Goal: Check status

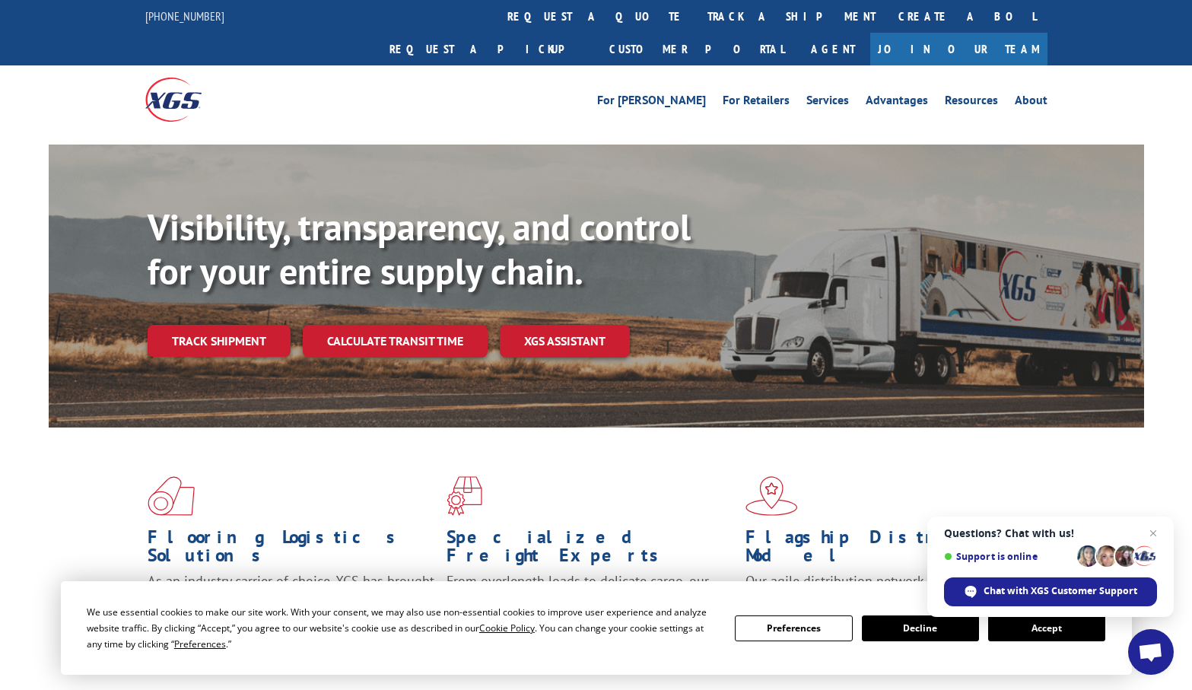
drag, startPoint x: 550, startPoint y: 15, endPoint x: 554, endPoint y: 26, distance: 11.3
click at [696, 15] on link "track a shipment" at bounding box center [791, 16] width 191 height 33
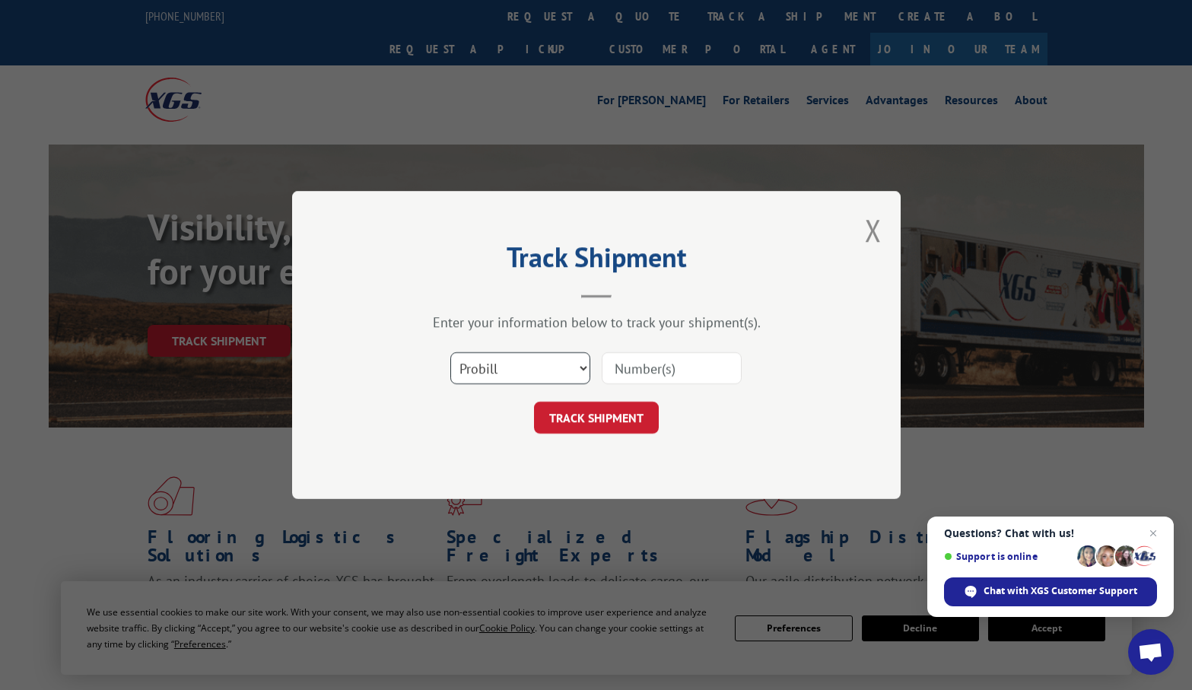
click at [523, 367] on select "Select category... Probill BOL PO" at bounding box center [520, 368] width 140 height 32
click at [680, 364] on input at bounding box center [672, 368] width 140 height 32
paste input "17235287BOL"
type input "17235287BOL"
drag, startPoint x: 637, startPoint y: 412, endPoint x: 807, endPoint y: 376, distance: 173.5
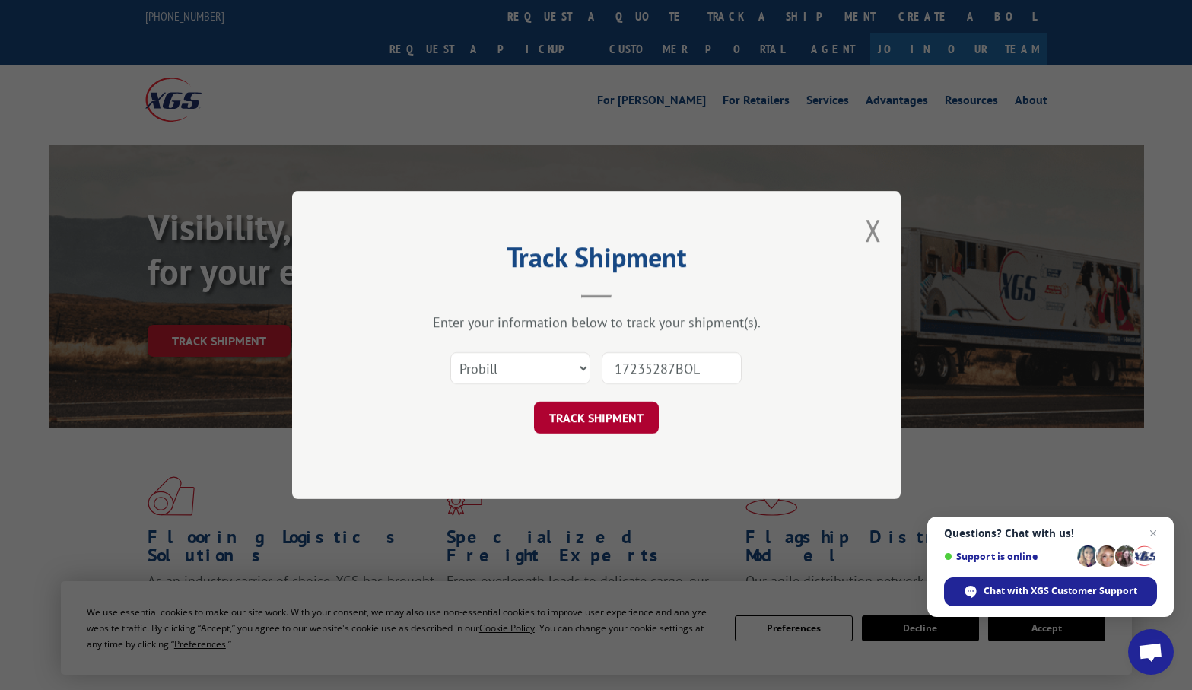
click at [638, 413] on button "TRACK SHIPMENT" at bounding box center [596, 418] width 125 height 32
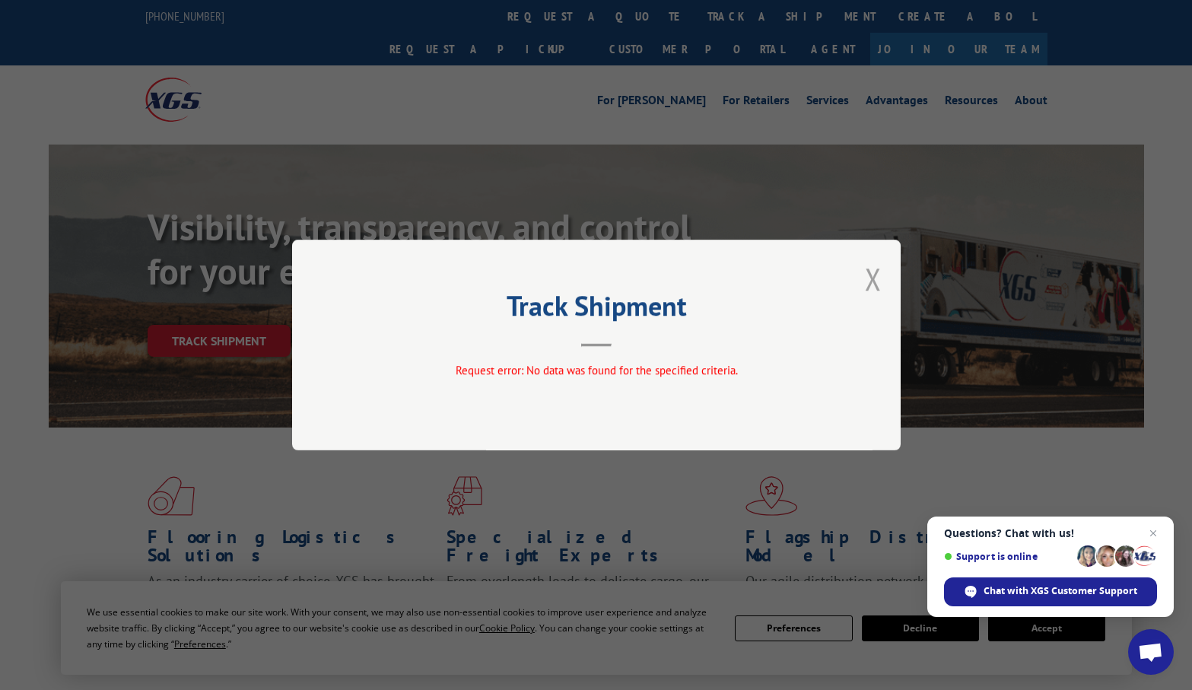
click at [869, 268] on button "Close modal" at bounding box center [873, 279] width 17 height 40
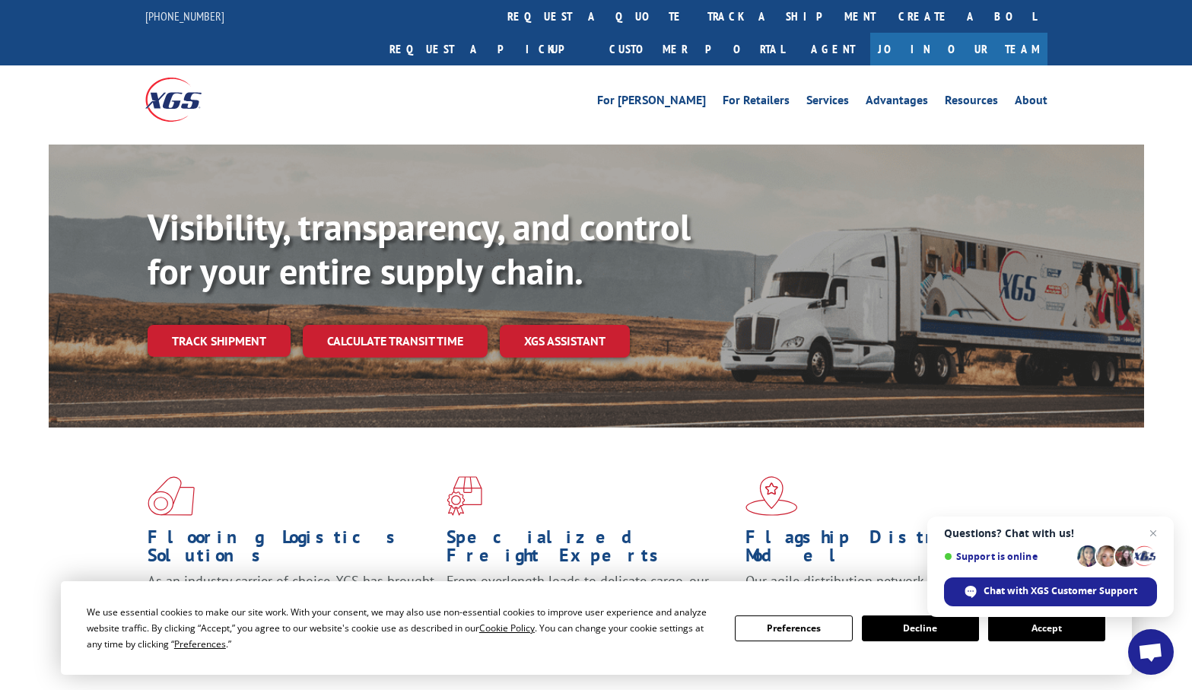
drag, startPoint x: 559, startPoint y: 21, endPoint x: 616, endPoint y: 35, distance: 58.7
click at [696, 21] on link "track a shipment" at bounding box center [791, 16] width 191 height 33
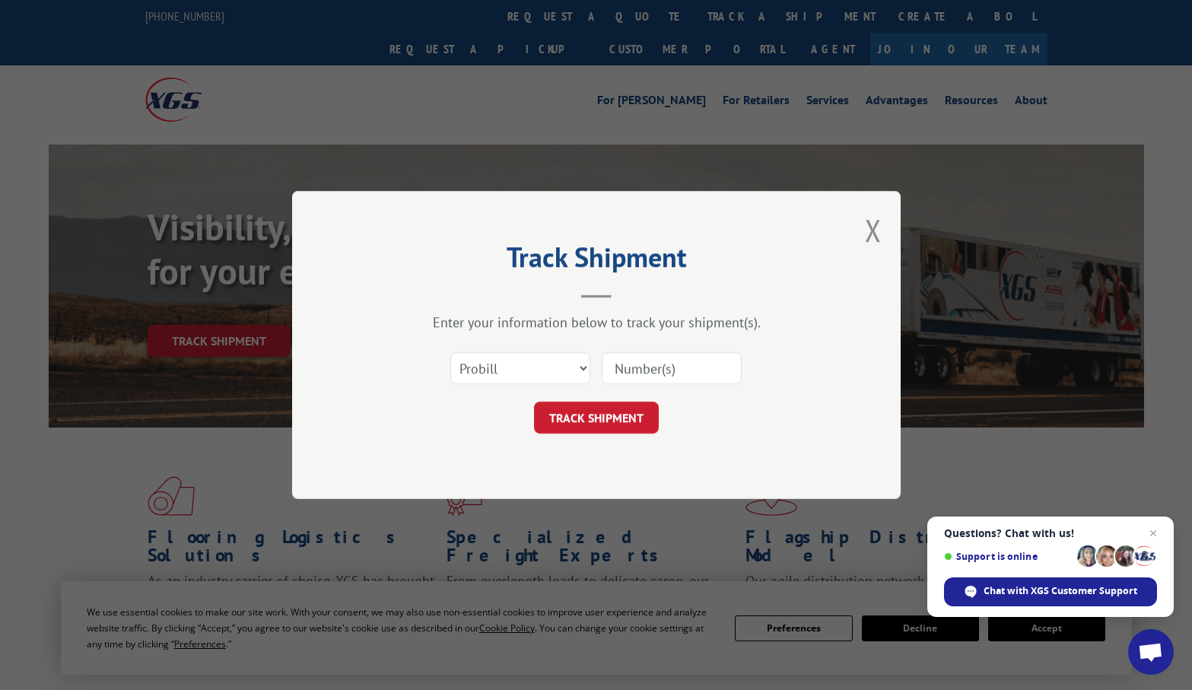
click at [665, 369] on input at bounding box center [672, 368] width 140 height 32
paste input "17235287BOL"
type input "17235287BOL"
click at [557, 377] on select "Select category... Probill BOL PO" at bounding box center [520, 368] width 140 height 32
select select "po"
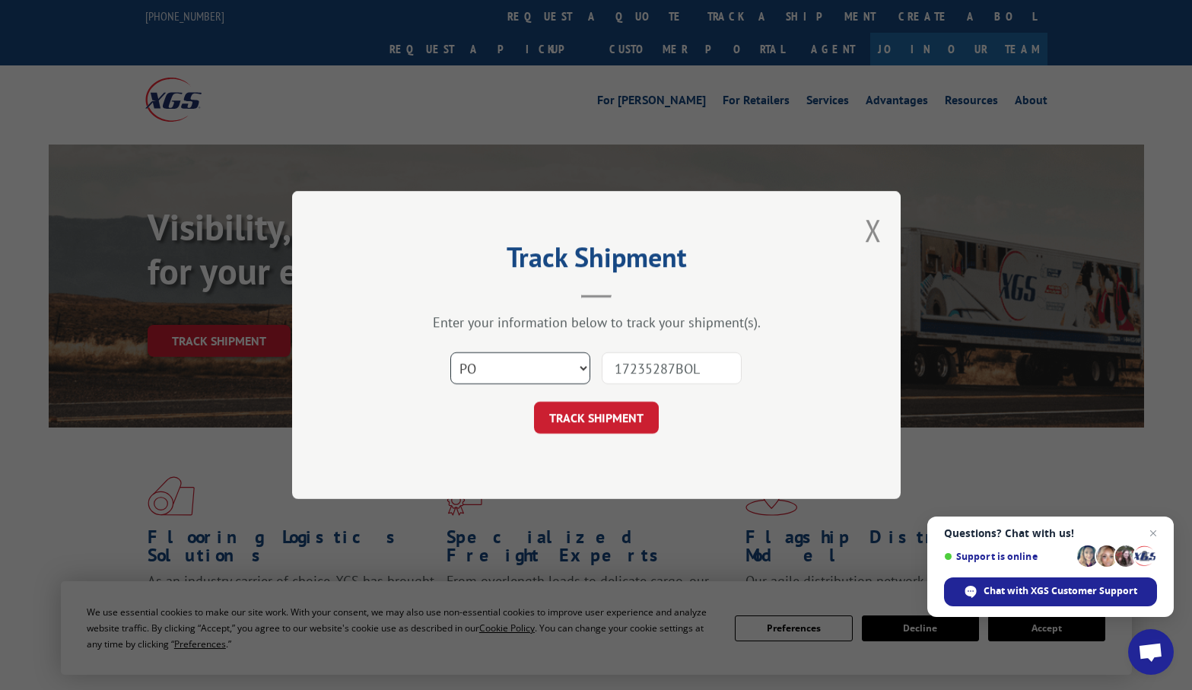
click at [450, 352] on select "Select category... Probill BOL PO" at bounding box center [520, 368] width 140 height 32
click at [569, 405] on button "TRACK SHIPMENT" at bounding box center [596, 418] width 125 height 32
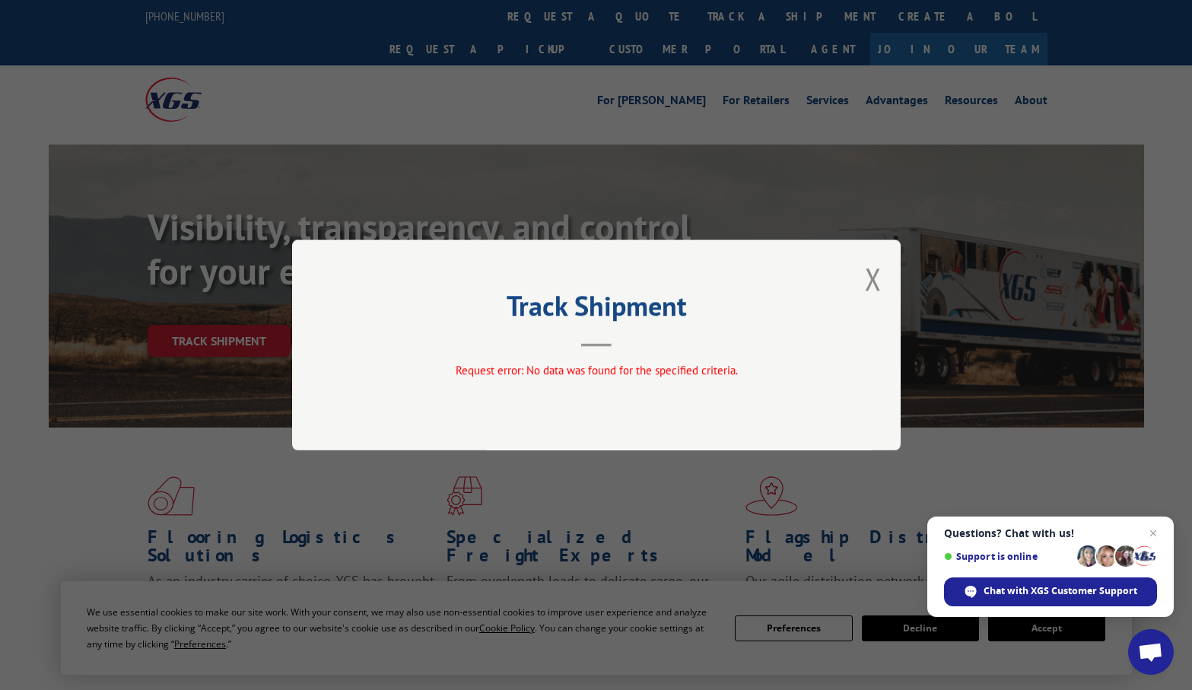
click at [872, 278] on button "Close modal" at bounding box center [873, 279] width 17 height 40
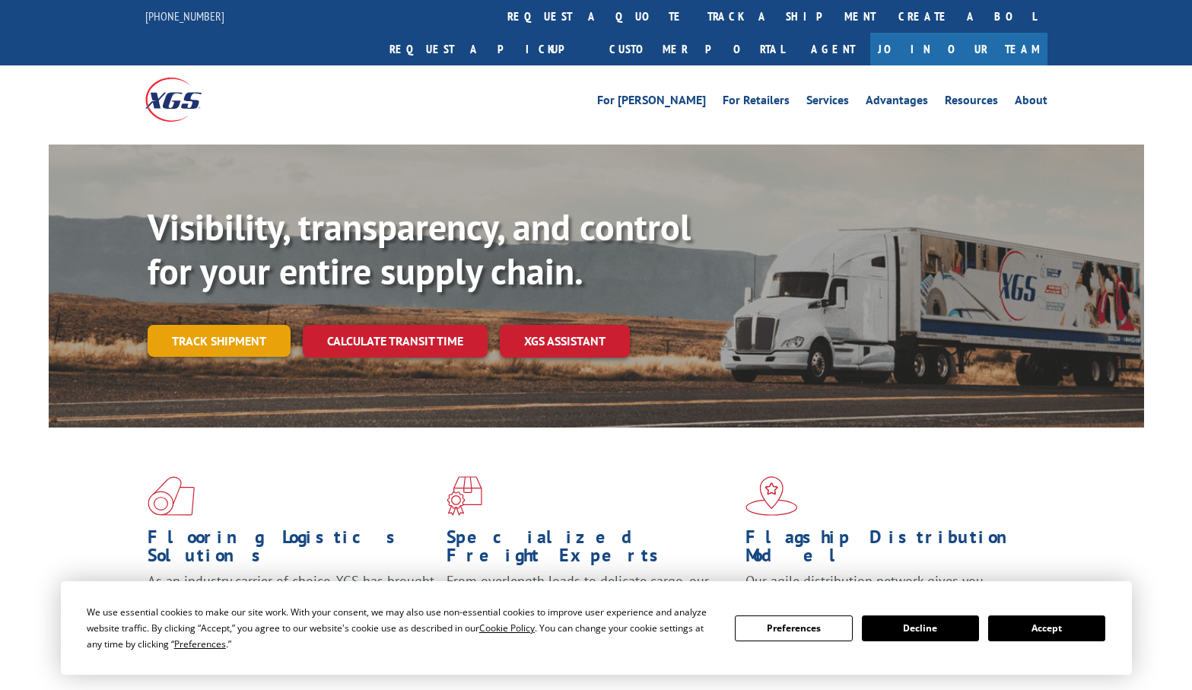
click at [199, 325] on link "Track shipment" at bounding box center [219, 341] width 143 height 32
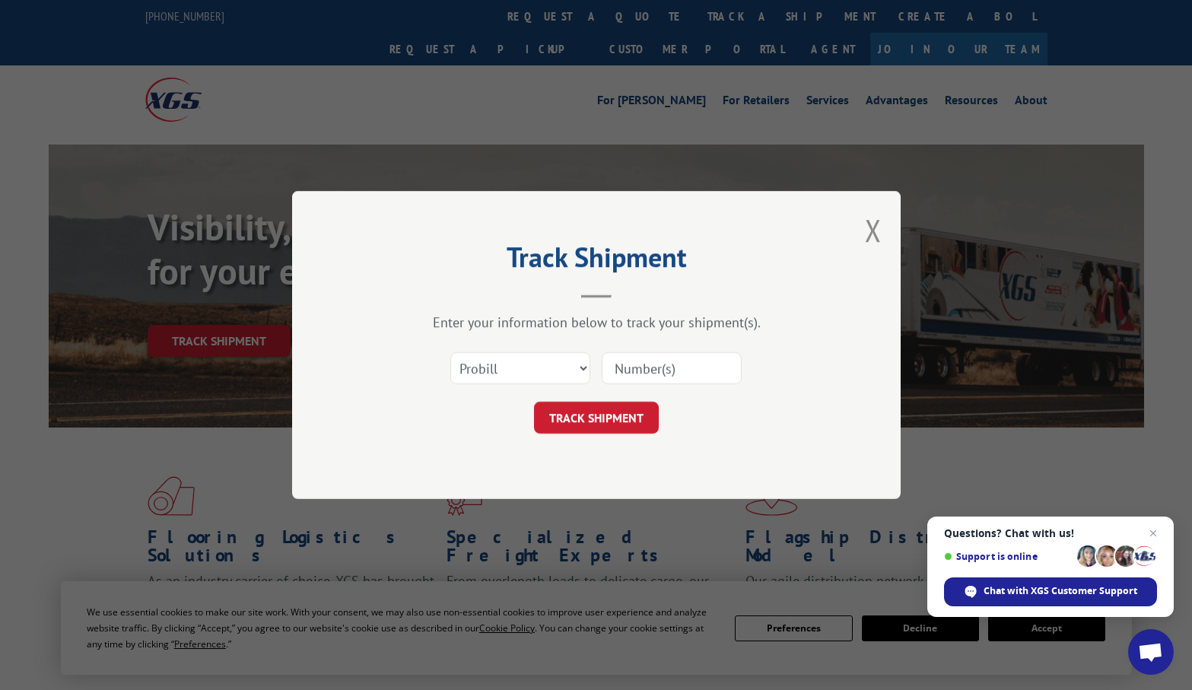
click at [647, 363] on input at bounding box center [672, 368] width 140 height 32
paste input "17235287BOL"
type input "17235287BOL"
drag, startPoint x: 621, startPoint y: 415, endPoint x: 732, endPoint y: 394, distance: 112.2
click at [623, 415] on button "TRACK SHIPMENT" at bounding box center [596, 418] width 125 height 32
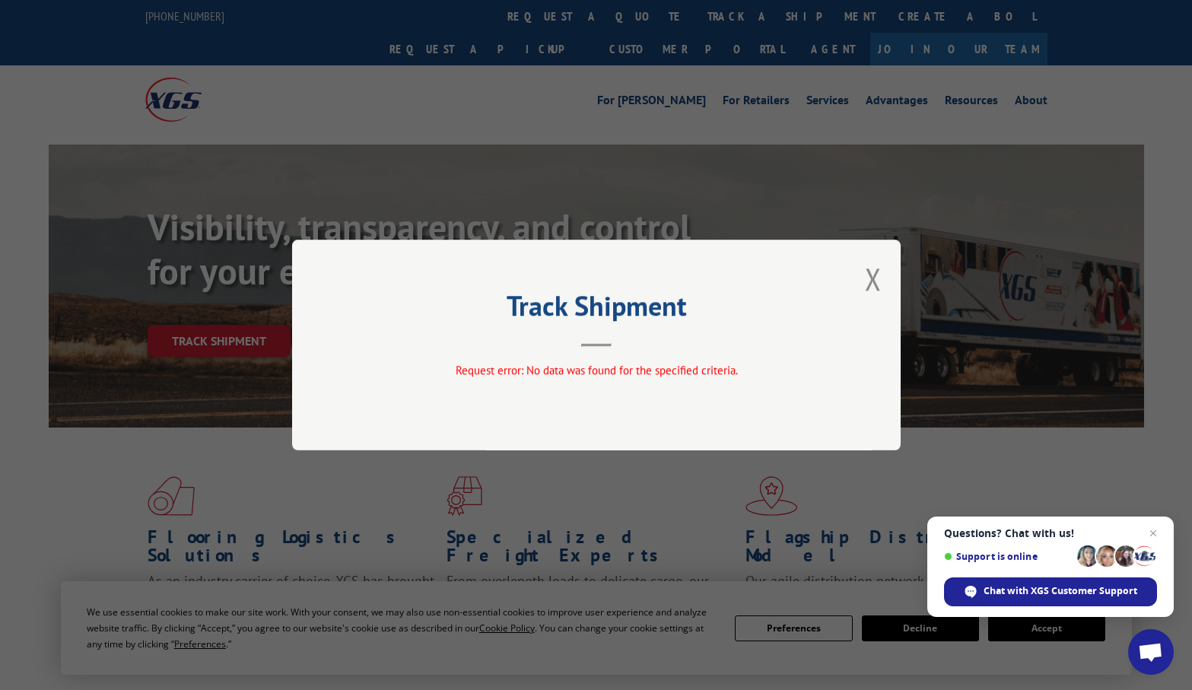
click at [863, 278] on div "Track Shipment Request error: No data was found for the specified criteria." at bounding box center [596, 345] width 609 height 211
click at [871, 284] on button "Close modal" at bounding box center [873, 279] width 17 height 40
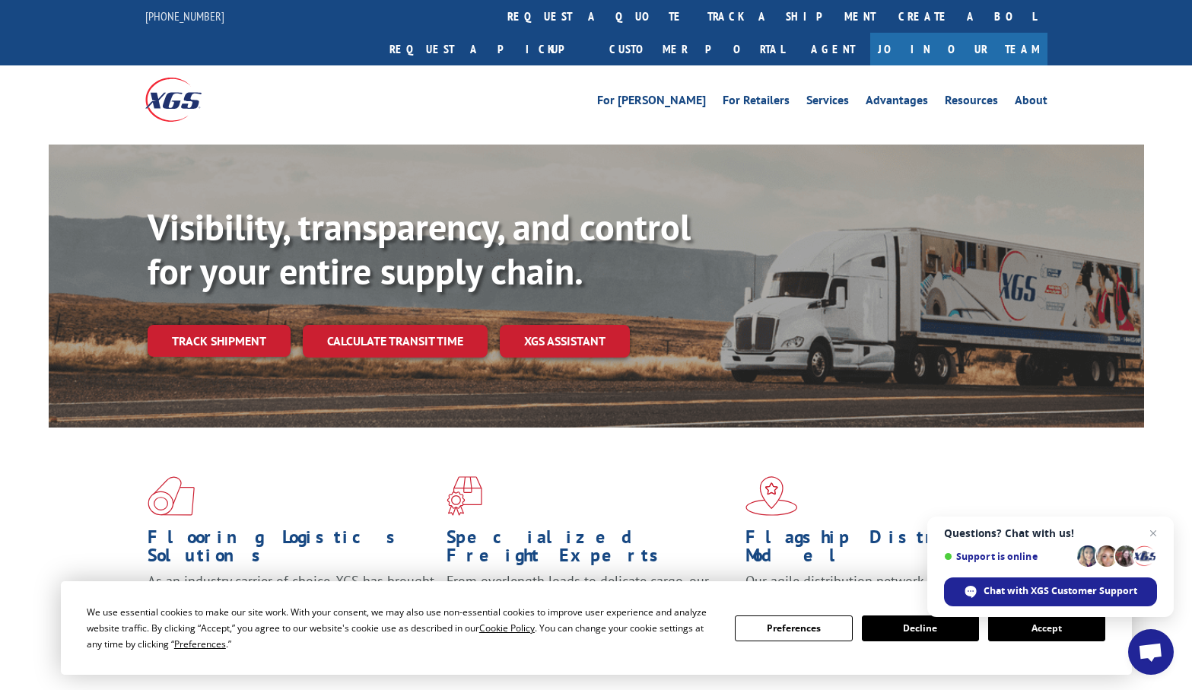
drag, startPoint x: 536, startPoint y: 17, endPoint x: 563, endPoint y: 45, distance: 38.2
click at [696, 17] on link "track a shipment" at bounding box center [791, 16] width 191 height 33
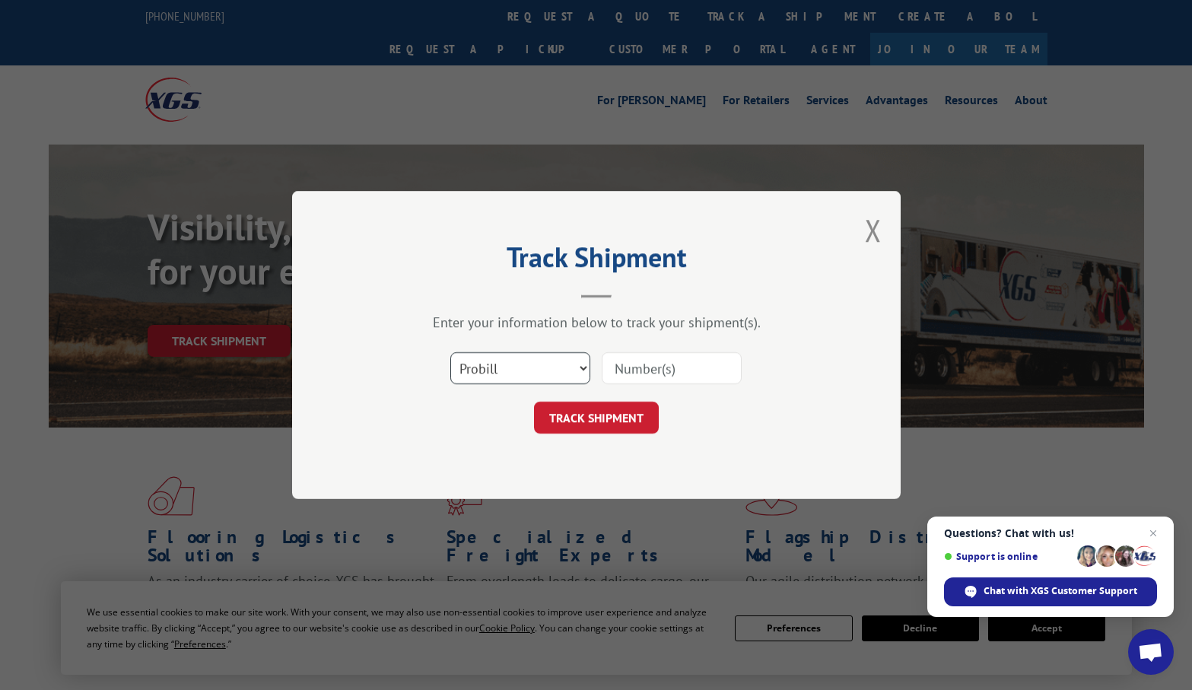
click at [481, 366] on select "Select category... Probill BOL PO" at bounding box center [520, 368] width 140 height 32
select select "bol"
click at [450, 352] on select "Select category... Probill BOL PO" at bounding box center [520, 368] width 140 height 32
click at [673, 358] on input at bounding box center [672, 368] width 140 height 32
paste input "17235287BOL"
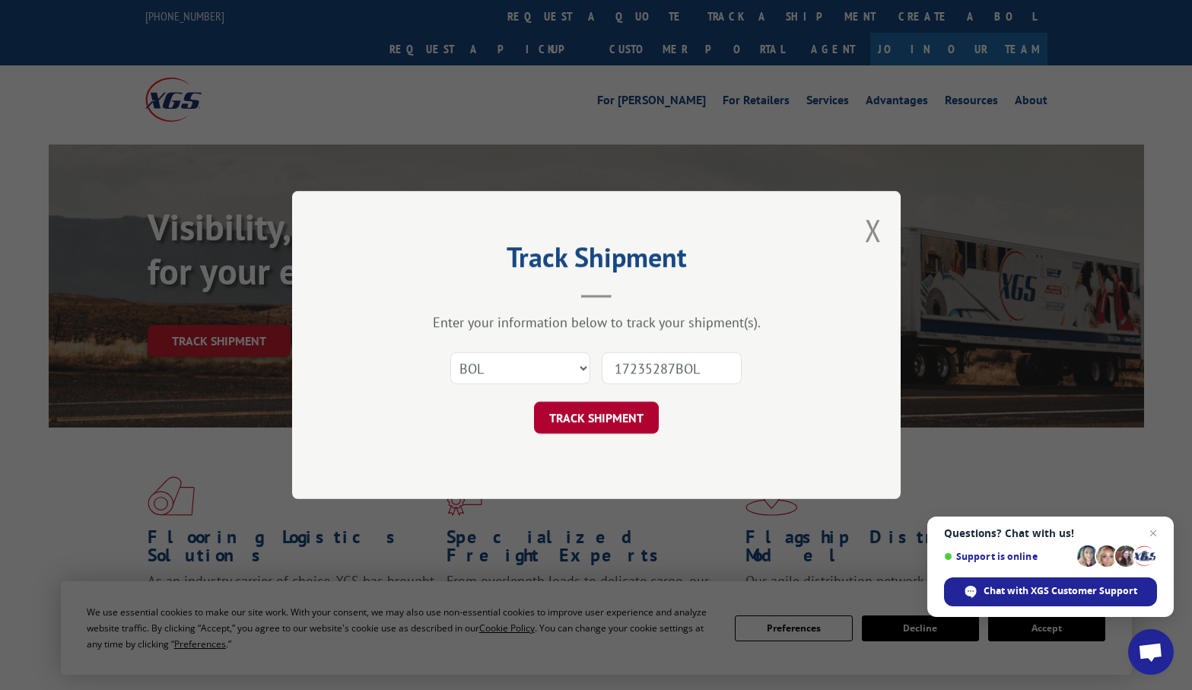
type input "17235287BOL"
drag, startPoint x: 596, startPoint y: 409, endPoint x: 723, endPoint y: 415, distance: 127.9
click at [599, 409] on button "TRACK SHIPMENT" at bounding box center [596, 418] width 125 height 32
click at [548, 414] on button "TRACK SHIPMENT" at bounding box center [596, 418] width 125 height 32
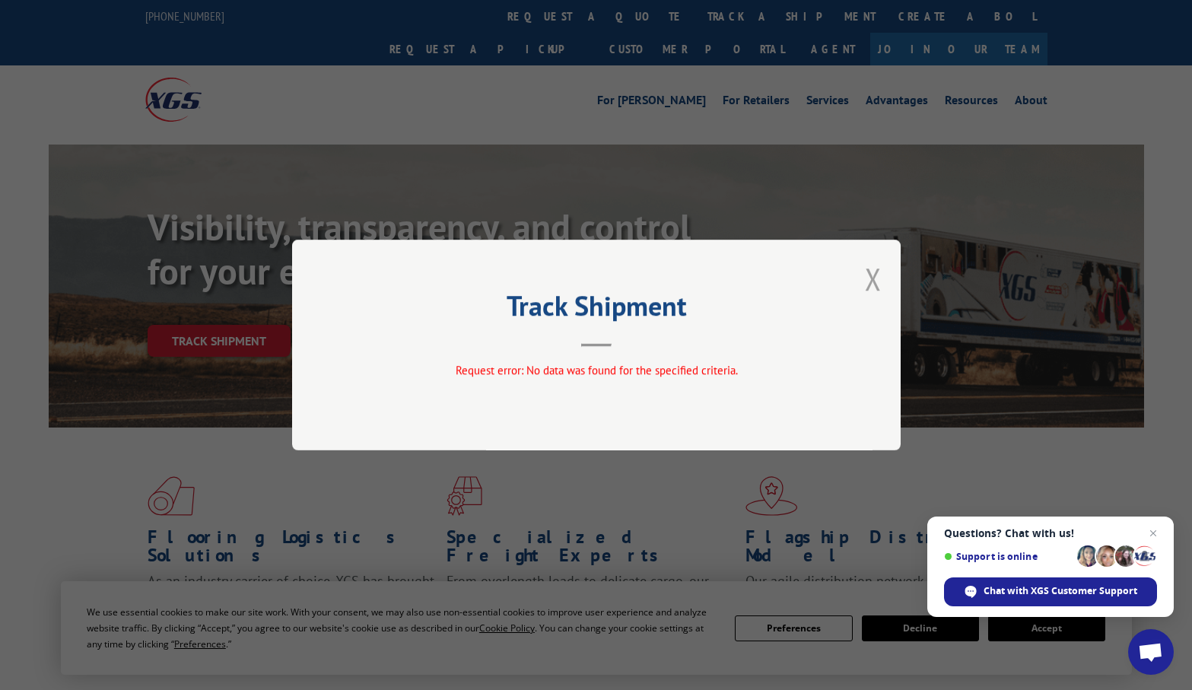
drag, startPoint x: 892, startPoint y: 265, endPoint x: 878, endPoint y: 272, distance: 16.0
click at [889, 268] on div "Track Shipment Request error: No data was found for the specified criteria." at bounding box center [596, 345] width 609 height 211
click at [877, 274] on button "Close modal" at bounding box center [873, 279] width 17 height 40
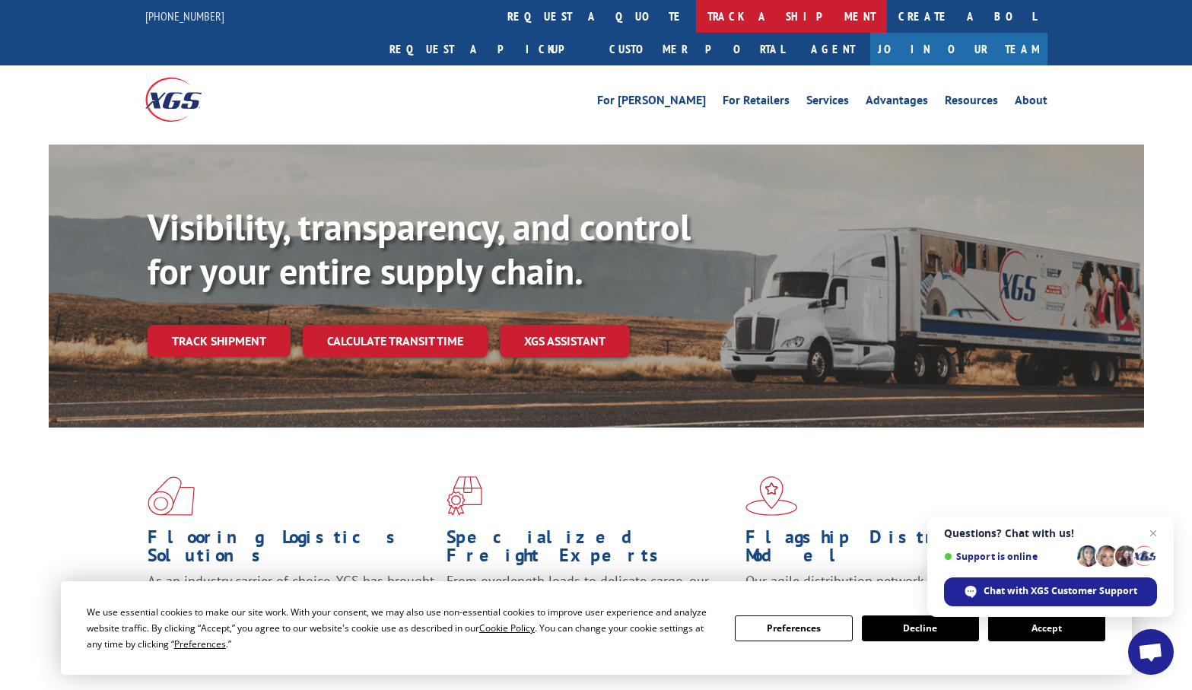
drag, startPoint x: 545, startPoint y: 7, endPoint x: 846, endPoint y: 99, distance: 314.2
click at [696, 8] on link "track a shipment" at bounding box center [791, 16] width 191 height 33
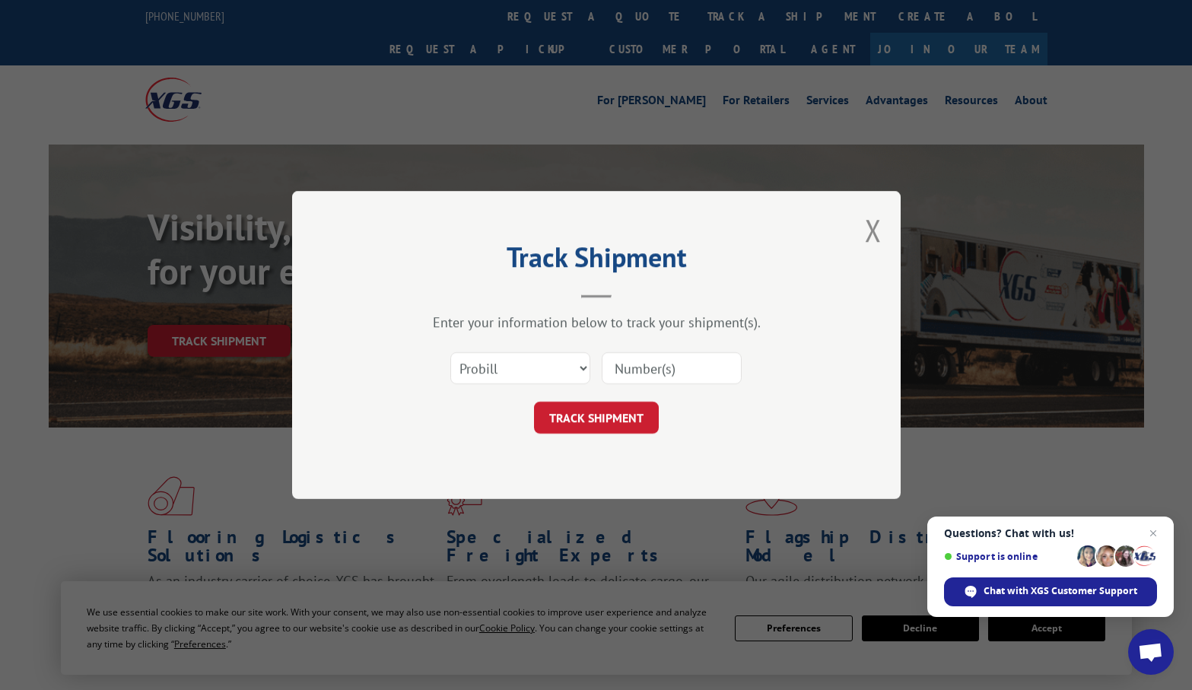
drag, startPoint x: 629, startPoint y: 364, endPoint x: 640, endPoint y: 377, distance: 16.2
click at [629, 364] on input at bounding box center [672, 368] width 140 height 32
paste input "17235287BOL"
type input "17235287BOL"
click at [609, 412] on button "TRACK SHIPMENT" at bounding box center [596, 418] width 125 height 32
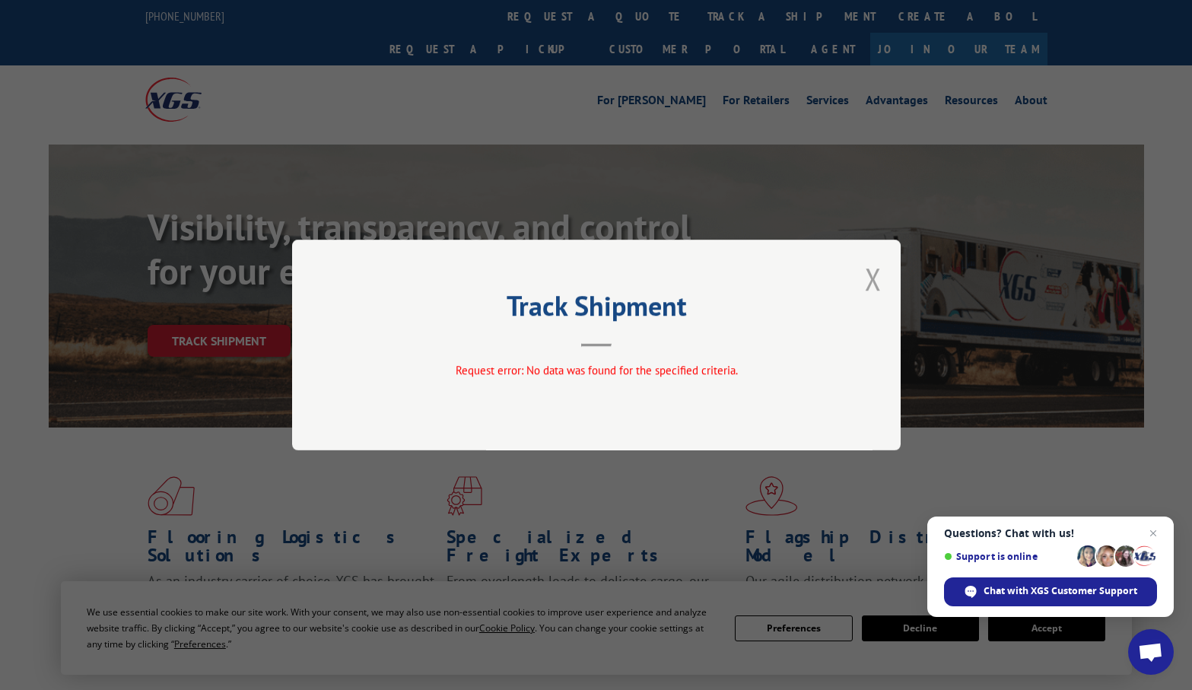
click at [870, 275] on button "Close modal" at bounding box center [873, 279] width 17 height 40
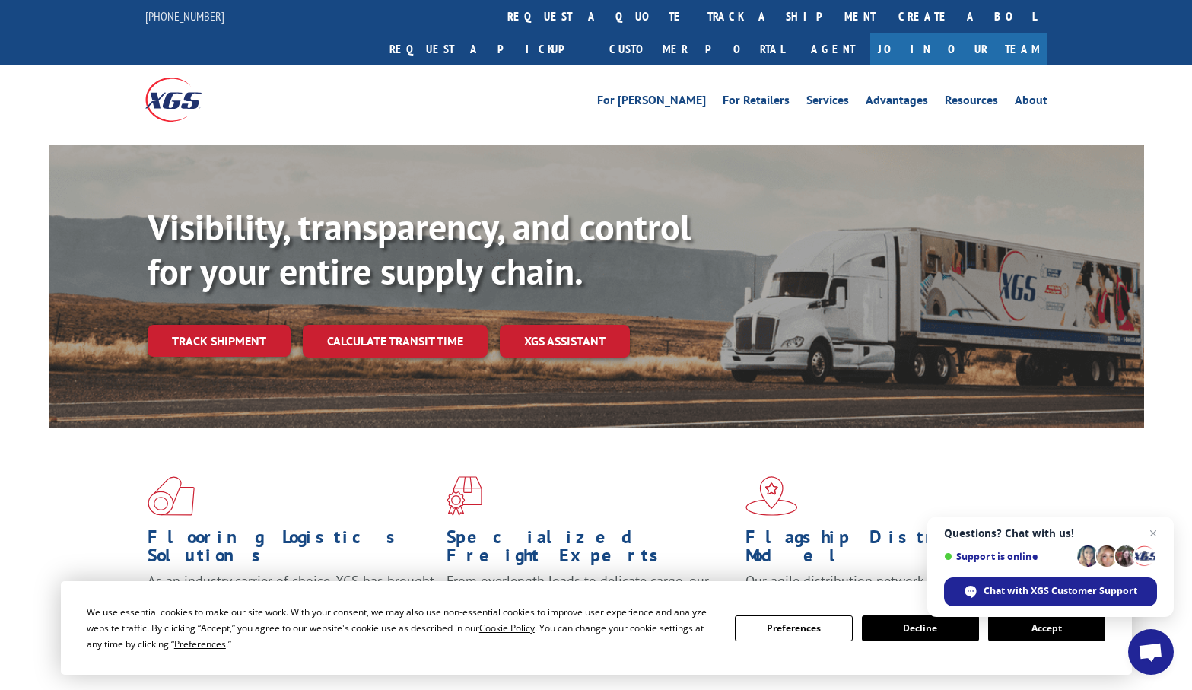
drag, startPoint x: 561, startPoint y: 14, endPoint x: 548, endPoint y: 68, distance: 56.3
click at [696, 14] on link "track a shipment" at bounding box center [791, 16] width 191 height 33
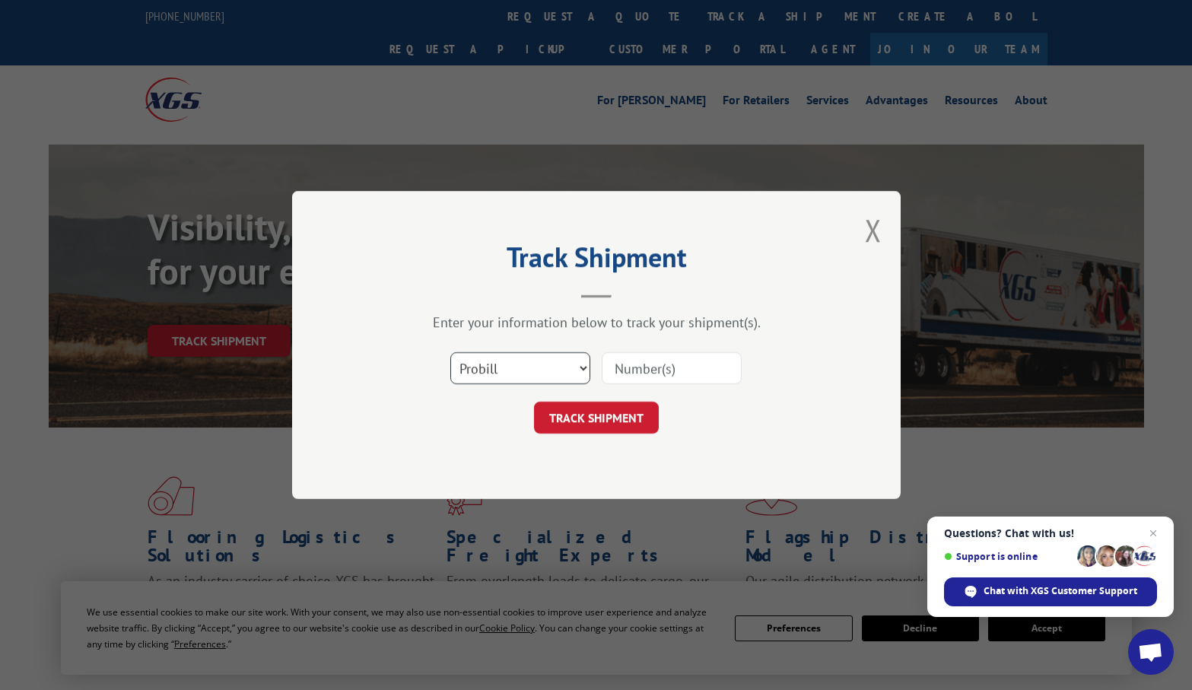
click at [528, 367] on select "Select category... Probill BOL PO" at bounding box center [520, 368] width 140 height 32
drag, startPoint x: 666, startPoint y: 361, endPoint x: 667, endPoint y: 383, distance: 22.1
click at [666, 361] on input at bounding box center [672, 368] width 140 height 32
paste input "17235287BOL"
type input "17235287BOL"
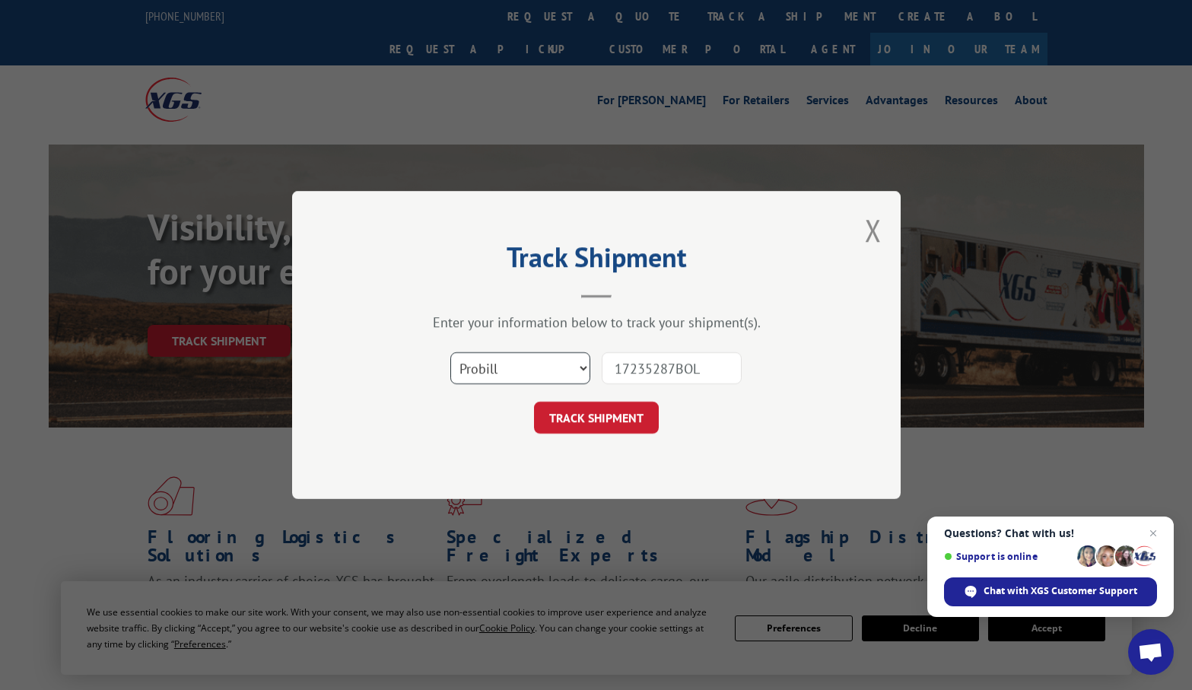
click at [536, 371] on select "Select category... Probill BOL PO" at bounding box center [520, 368] width 140 height 32
select select "bol"
click at [450, 352] on select "Select category... Probill BOL PO" at bounding box center [520, 368] width 140 height 32
click at [625, 406] on button "TRACK SHIPMENT" at bounding box center [596, 418] width 125 height 32
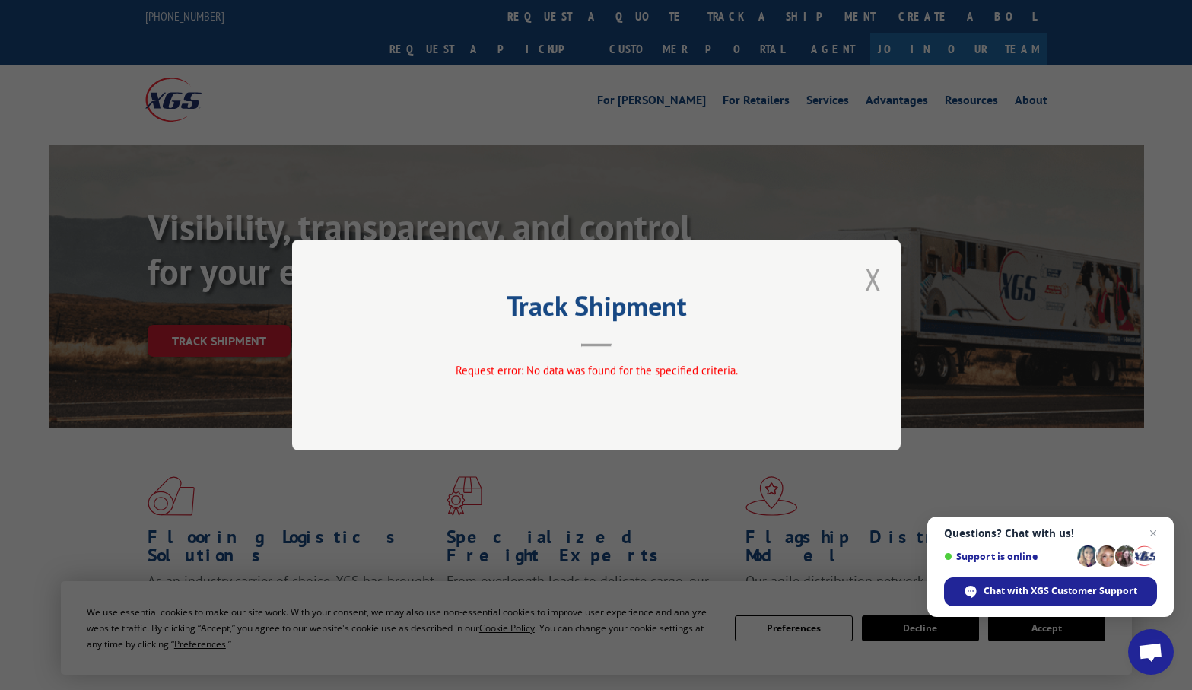
drag, startPoint x: 874, startPoint y: 269, endPoint x: 875, endPoint y: 297, distance: 28.2
click at [875, 270] on button "Close modal" at bounding box center [873, 279] width 17 height 40
